Goal: Entertainment & Leisure: Consume media (video, audio)

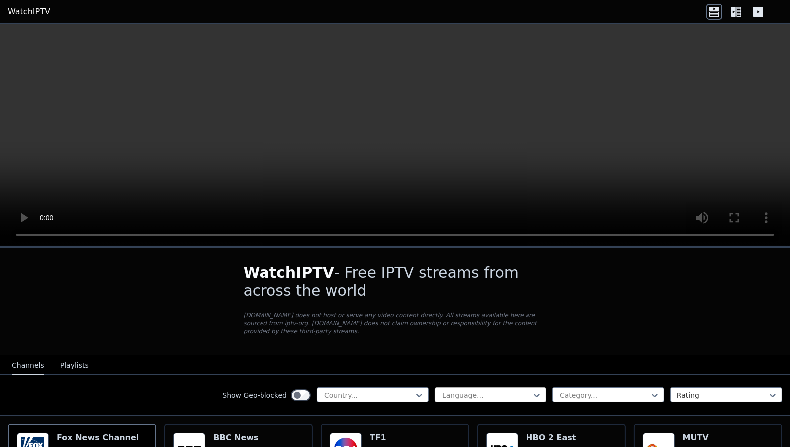
scroll to position [349, 0]
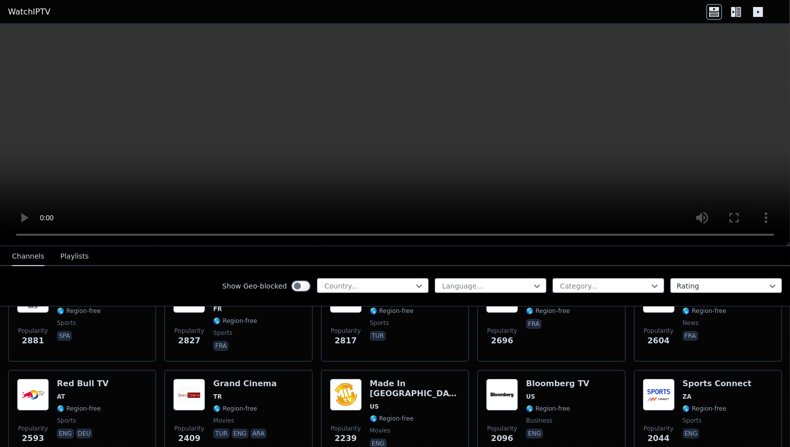
drag, startPoint x: 186, startPoint y: 250, endPoint x: 196, endPoint y: 251, distance: 9.5
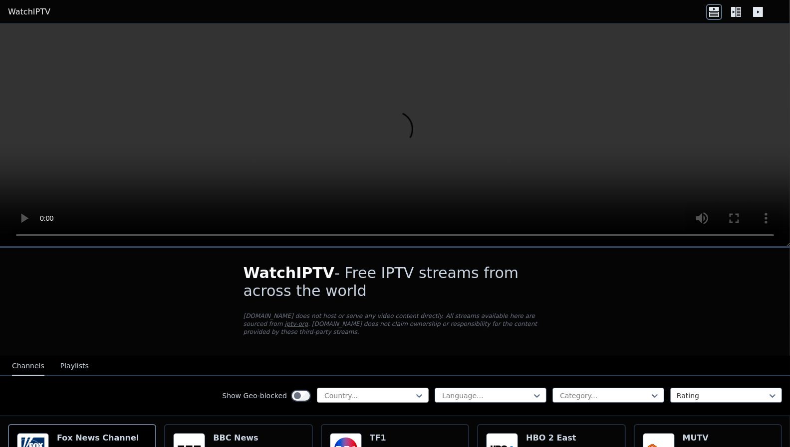
scroll to position [150, 0]
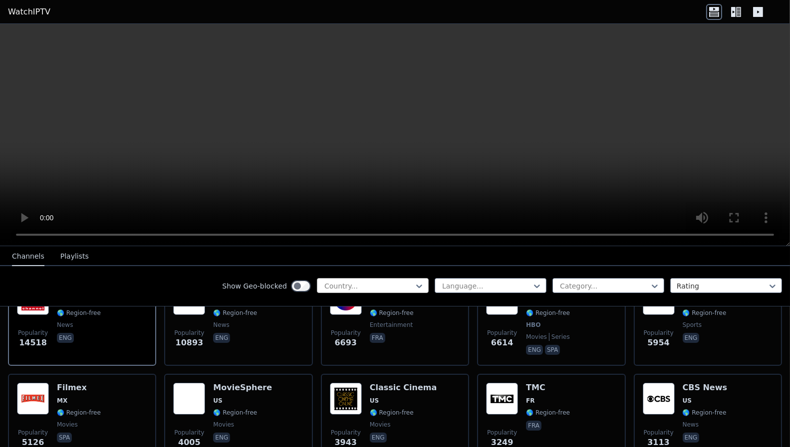
click at [387, 283] on div at bounding box center [368, 286] width 91 height 10
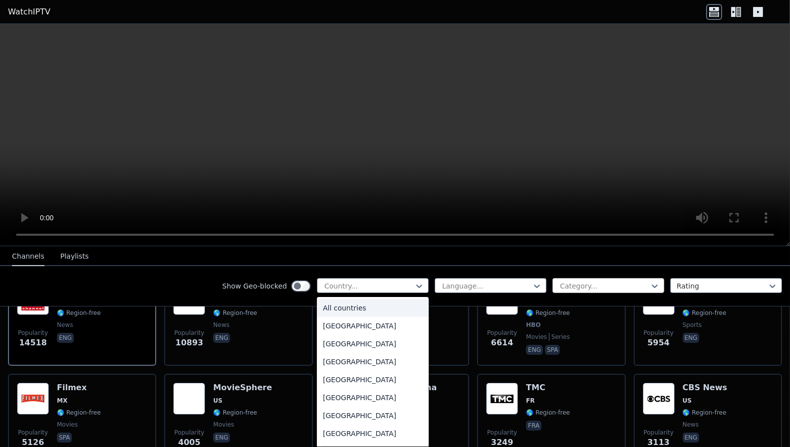
click at [600, 287] on div at bounding box center [604, 286] width 91 height 10
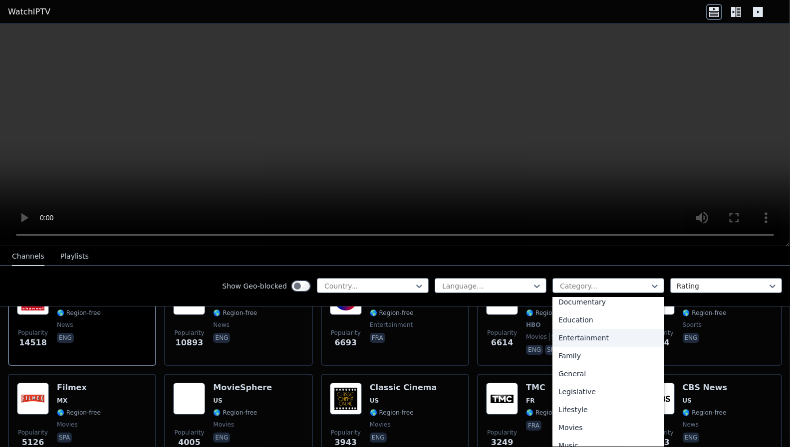
scroll to position [339, 0]
click at [602, 269] on div "Show Geo-blocked Country... Language... 27 results available. Use Up and Down t…" at bounding box center [395, 286] width 790 height 40
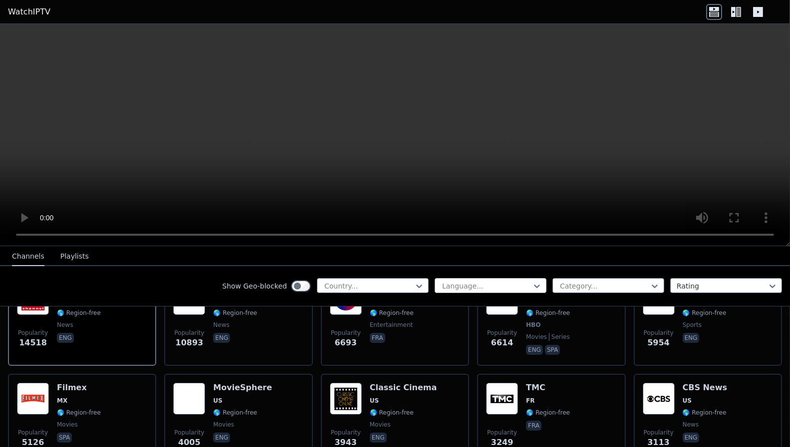
click at [477, 291] on div "Language..." at bounding box center [490, 285] width 112 height 15
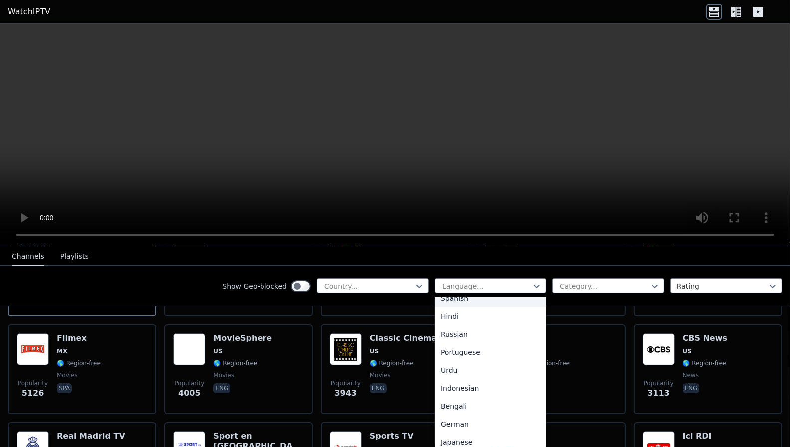
scroll to position [249, 0]
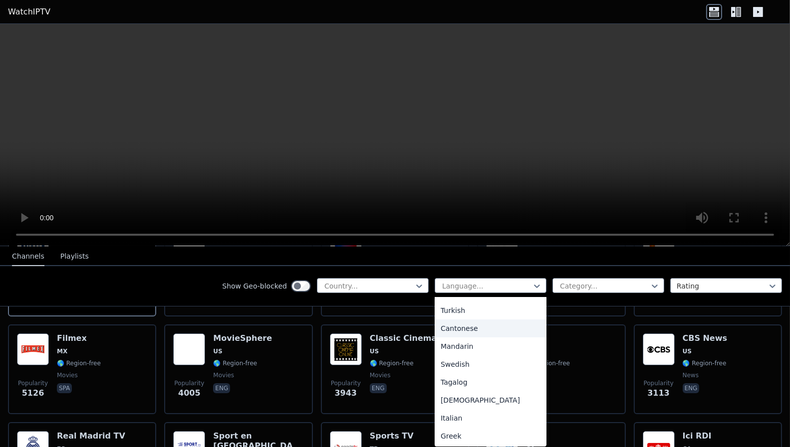
click at [475, 311] on div "Turkish" at bounding box center [490, 311] width 112 height 18
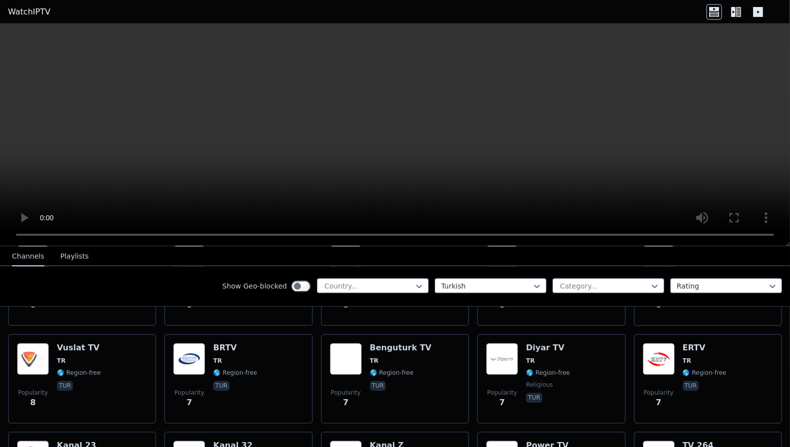
scroll to position [3505, 0]
